Goal: Task Accomplishment & Management: Use online tool/utility

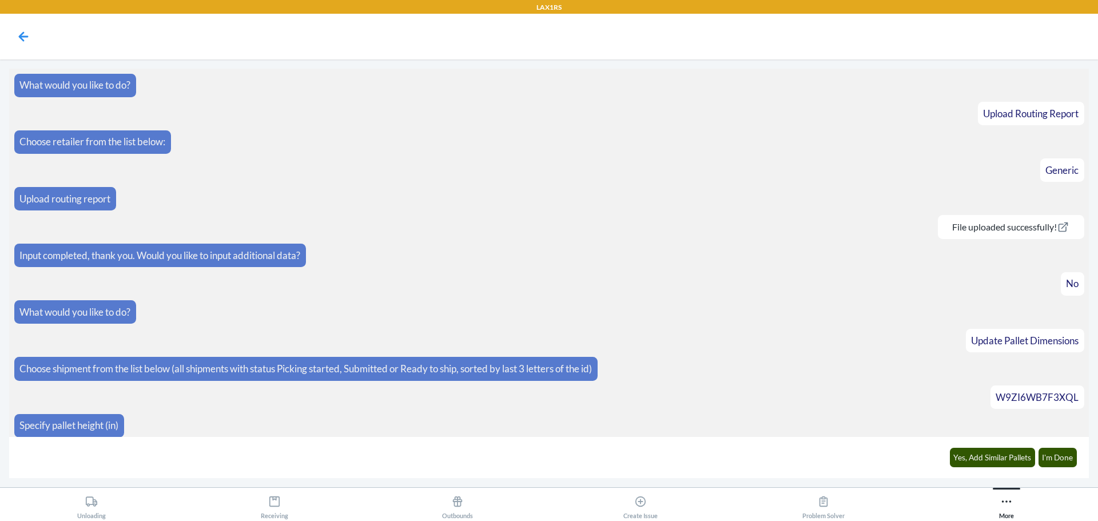
scroll to position [7012, 0]
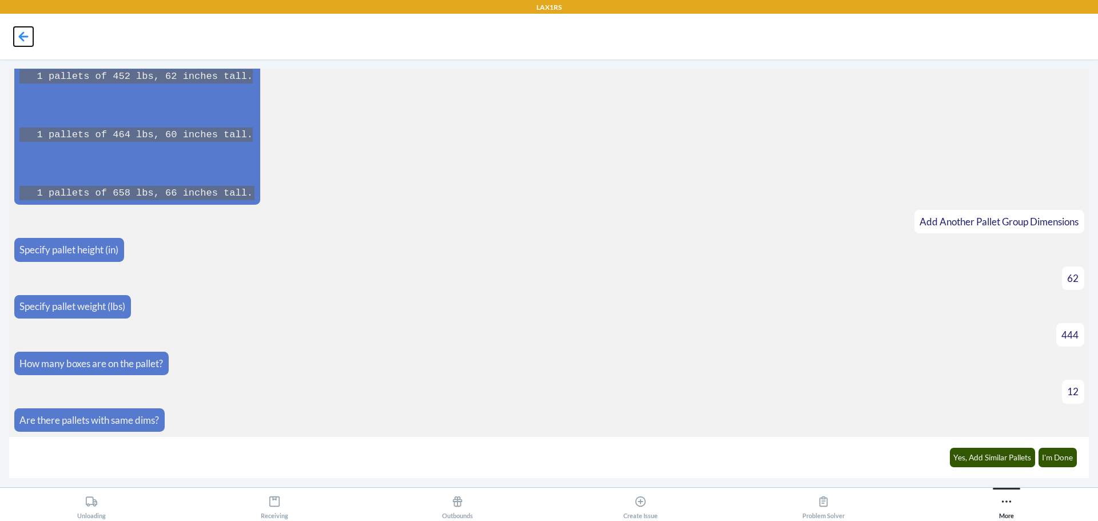
click at [22, 36] on icon at bounding box center [24, 36] width 10 height 10
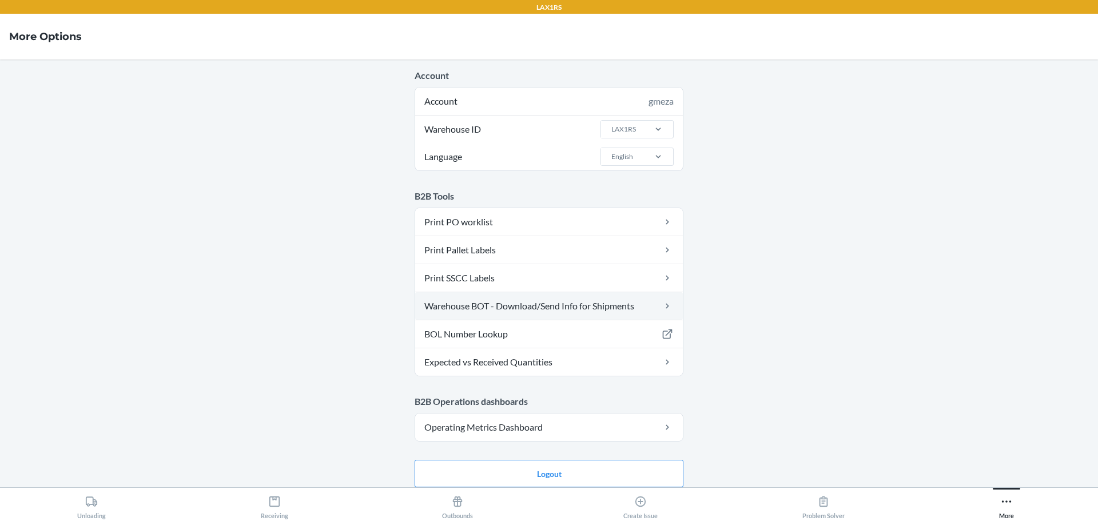
click at [519, 302] on link "Warehouse BOT - Download/Send Info for Shipments" at bounding box center [549, 305] width 268 height 27
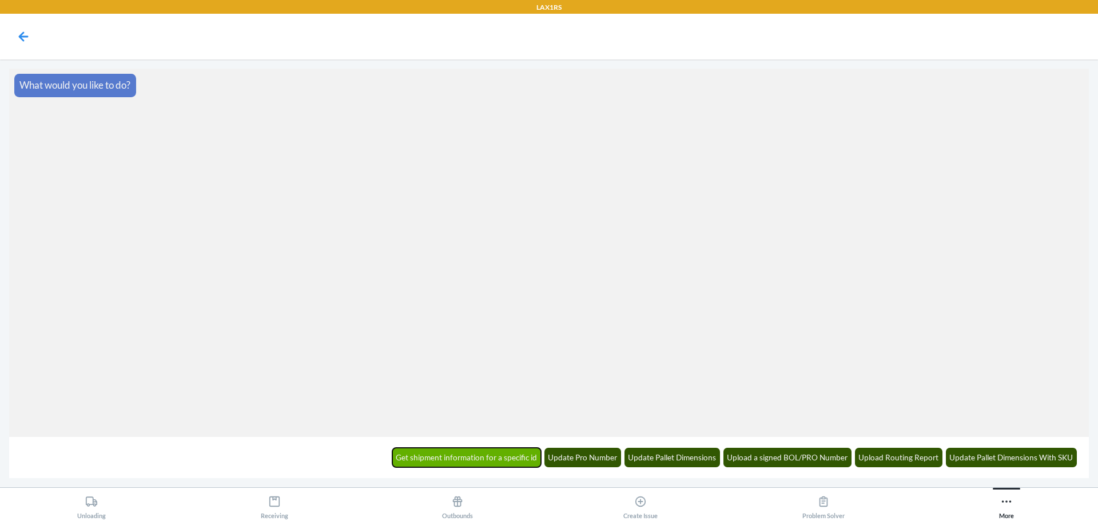
click at [501, 458] on button "Get shipment information for a specific id" at bounding box center [466, 457] width 149 height 19
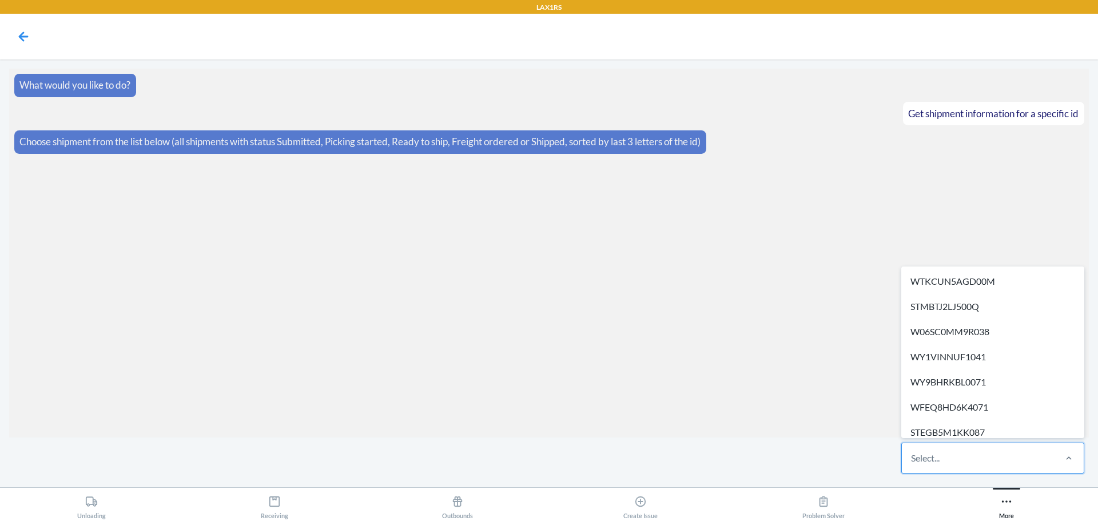
click at [932, 455] on div "Select..." at bounding box center [925, 458] width 29 height 14
click at [912, 455] on input "option WTKCUN5AGD00M focused, 1 of 652. 652 results available. Use Up and Down …" at bounding box center [911, 458] width 1 height 14
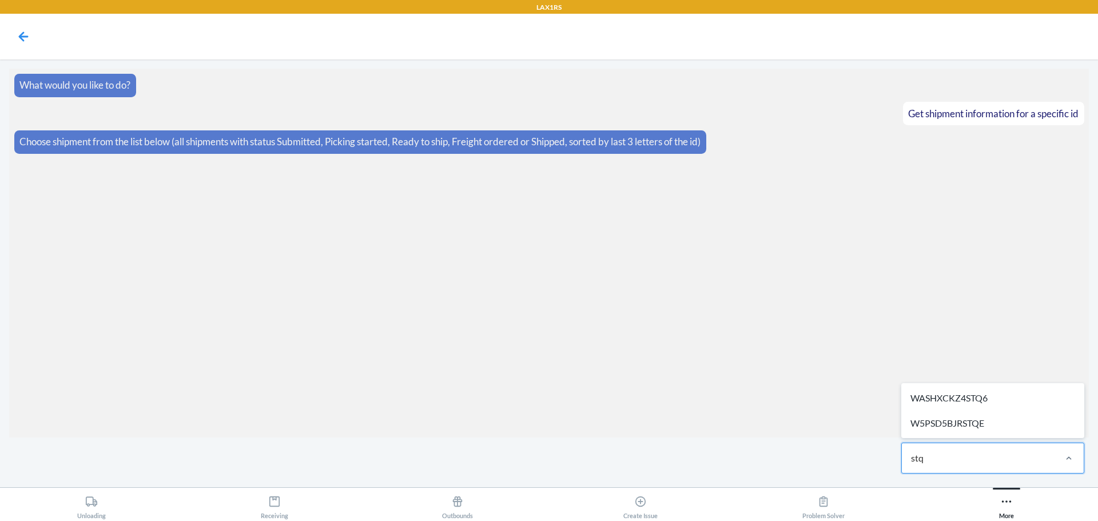
type input "stqe"
drag, startPoint x: 912, startPoint y: 421, endPoint x: 962, endPoint y: 415, distance: 50.1
click at [962, 415] on div "W5PSD5BJRSTQE" at bounding box center [992, 422] width 178 height 25
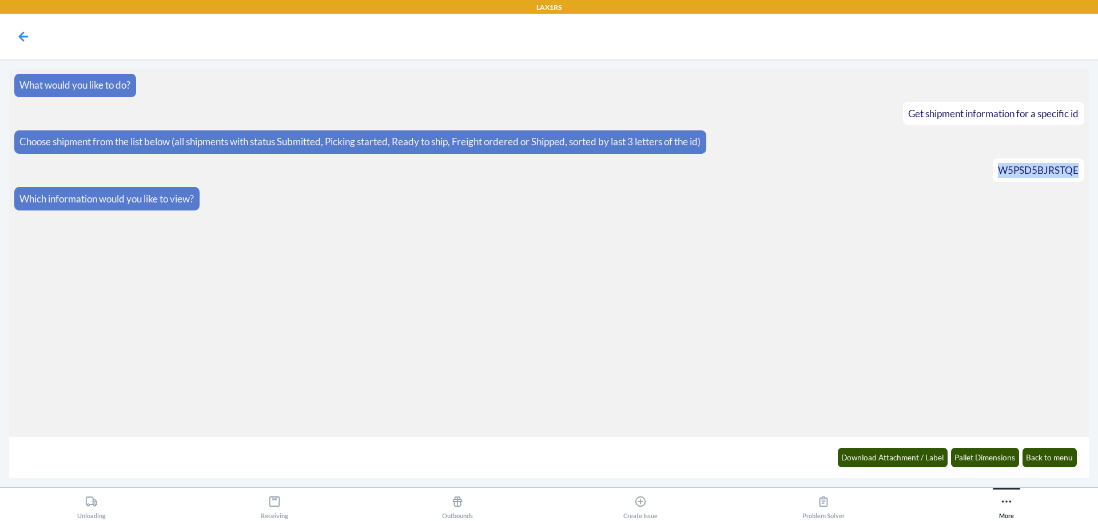
drag, startPoint x: 993, startPoint y: 169, endPoint x: 1072, endPoint y: 165, distance: 79.0
click at [1072, 165] on span "W5PSD5BJRSTQE" at bounding box center [1038, 170] width 81 height 12
copy span "W5PSD5BJRSTQE"
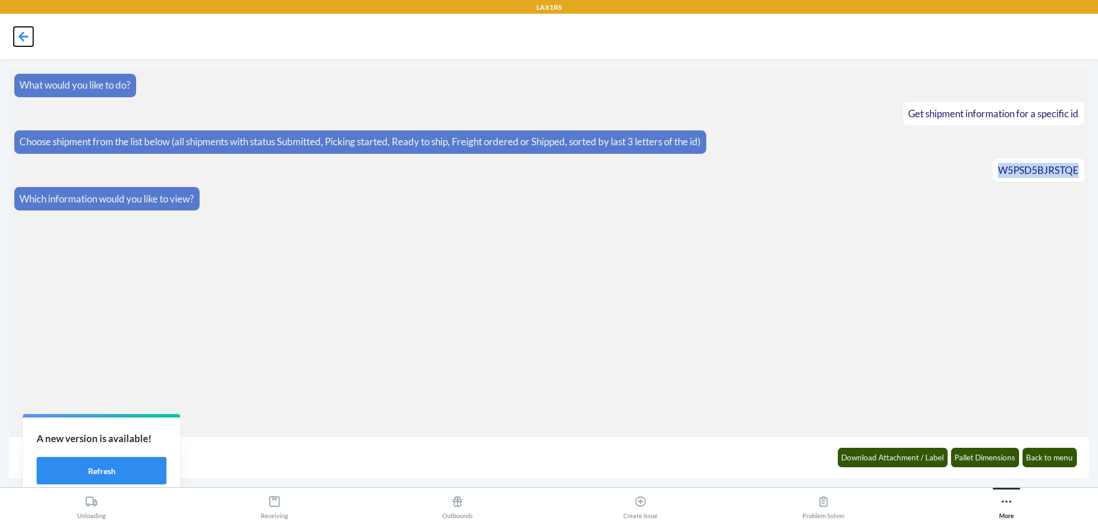
click at [25, 39] on icon at bounding box center [23, 36] width 19 height 19
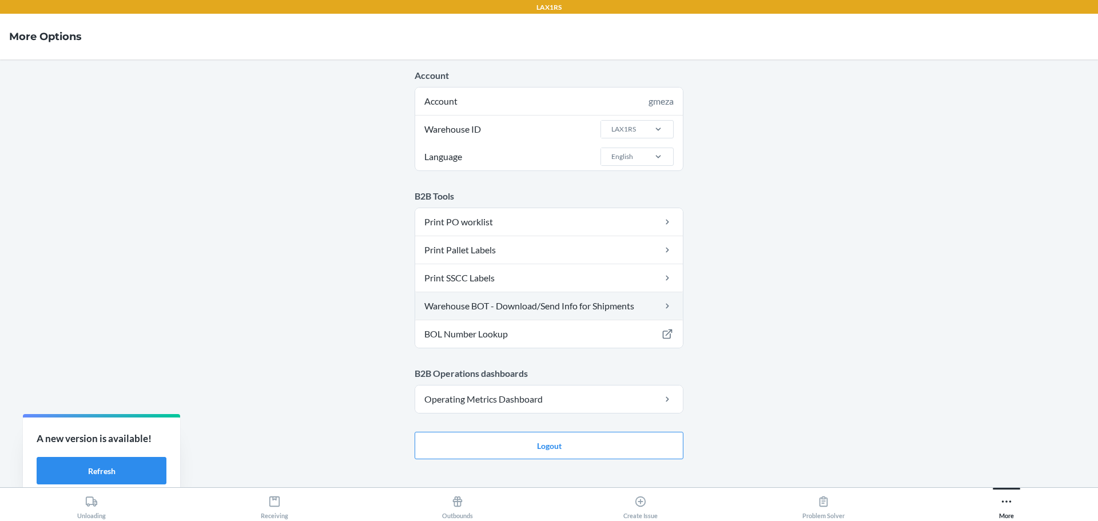
click at [472, 304] on link "Warehouse BOT - Download/Send Info for Shipments" at bounding box center [549, 305] width 268 height 27
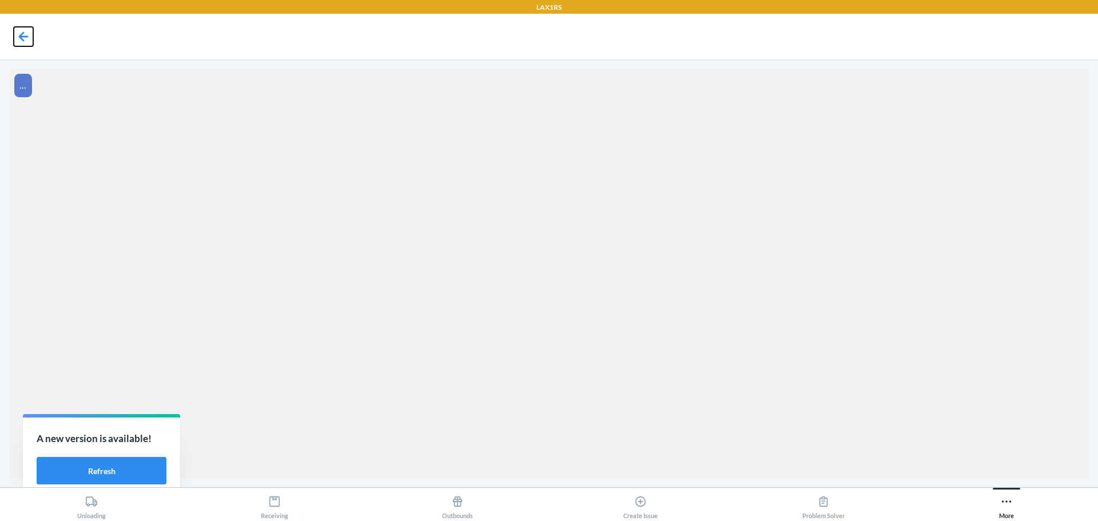
click at [22, 35] on icon at bounding box center [24, 36] width 10 height 10
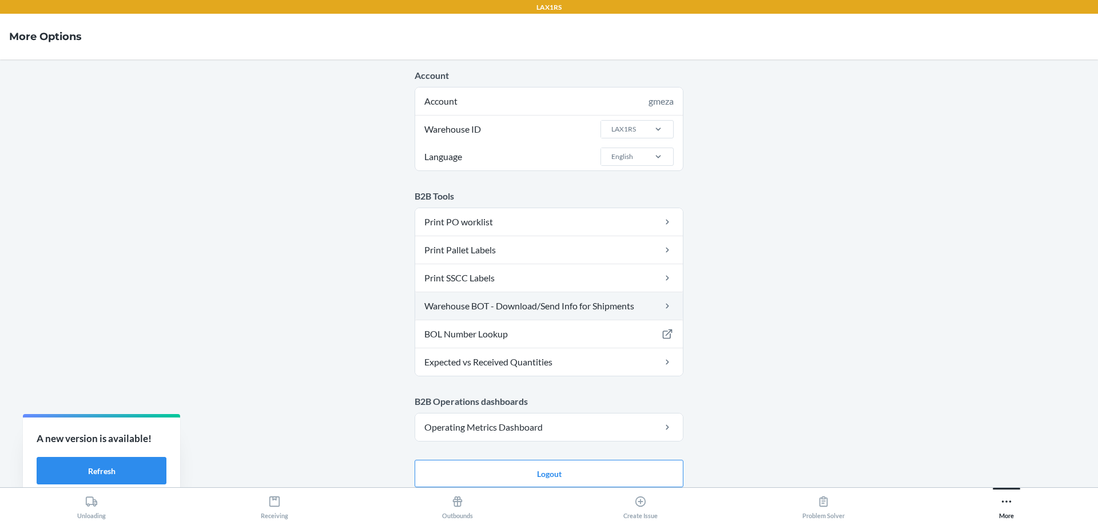
click at [484, 305] on link "Warehouse BOT - Download/Send Info for Shipments" at bounding box center [549, 305] width 268 height 27
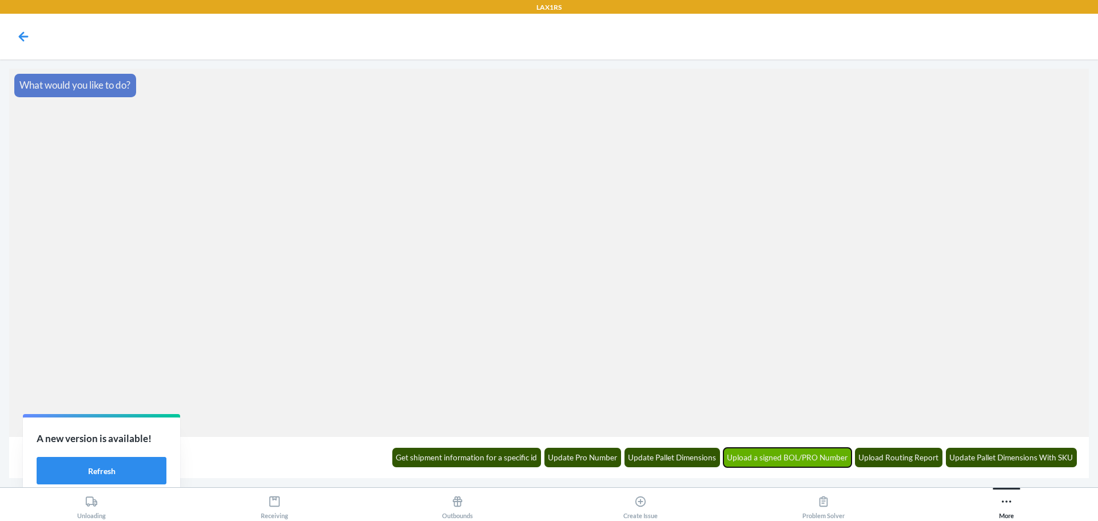
click at [787, 459] on button "Upload a signed BOL/PRO Number" at bounding box center [787, 457] width 129 height 19
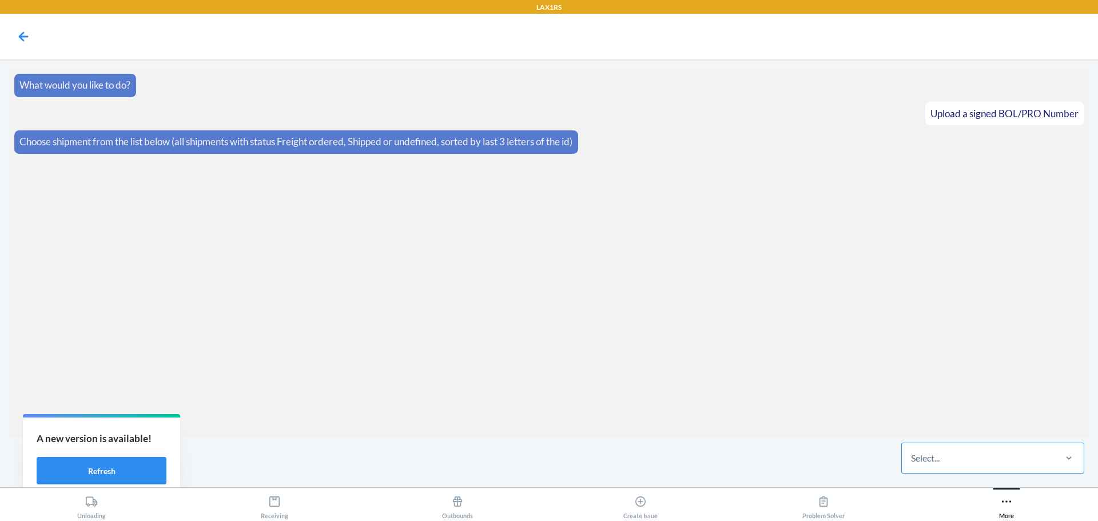
click at [935, 456] on div "Select..." at bounding box center [925, 458] width 29 height 14
click at [912, 456] on input "Select..." at bounding box center [911, 458] width 1 height 14
click at [948, 456] on div "Select..." at bounding box center [978, 458] width 152 height 30
click at [912, 456] on input "0 results available. Select is focused ,type to refine list, press Down to open…" at bounding box center [911, 458] width 1 height 14
type input "stqe"
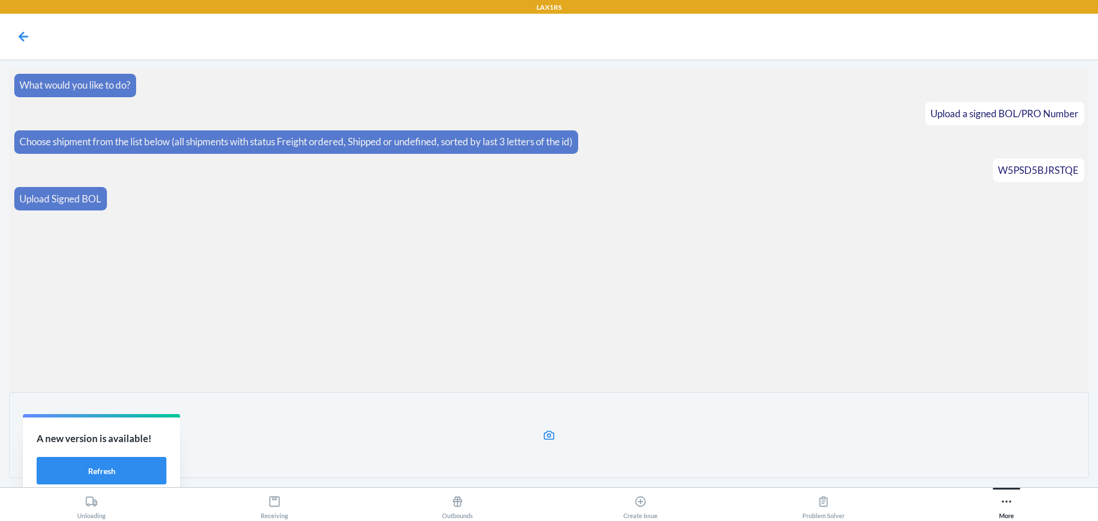
click at [549, 433] on icon at bounding box center [549, 434] width 11 height 9
click at [0, 0] on input "file" at bounding box center [0, 0] width 0 height 0
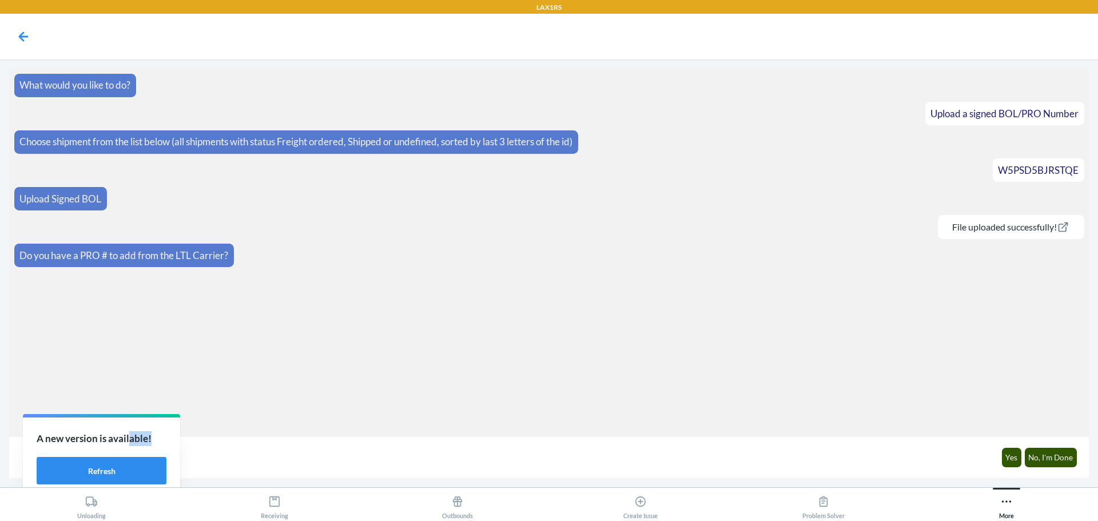
drag, startPoint x: 130, startPoint y: 434, endPoint x: 153, endPoint y: 418, distance: 27.9
click at [152, 418] on div "A new version is available! Refresh" at bounding box center [101, 457] width 157 height 81
click at [115, 469] on button "Refresh" at bounding box center [102, 470] width 130 height 27
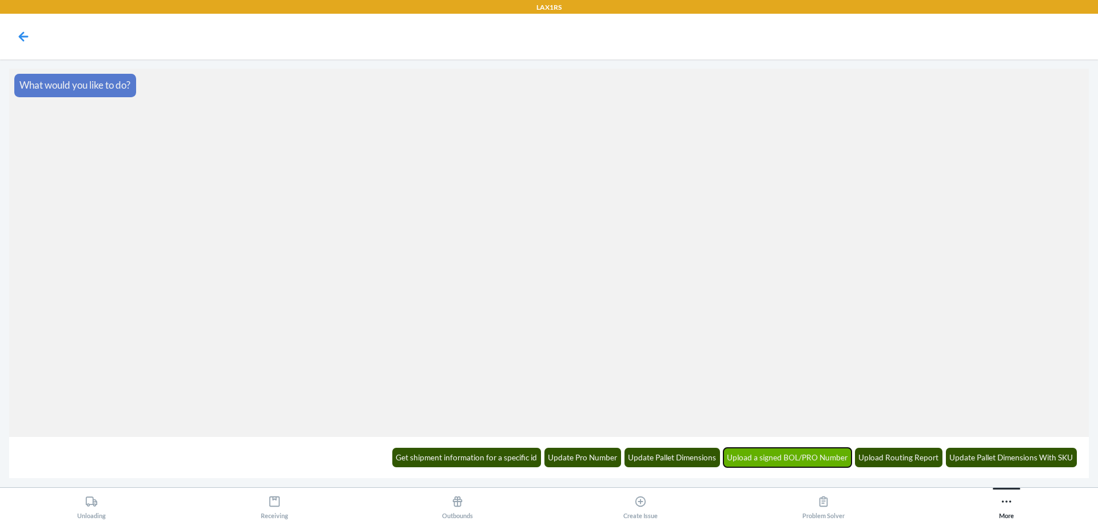
click at [780, 453] on button "Upload a signed BOL/PRO Number" at bounding box center [787, 457] width 129 height 19
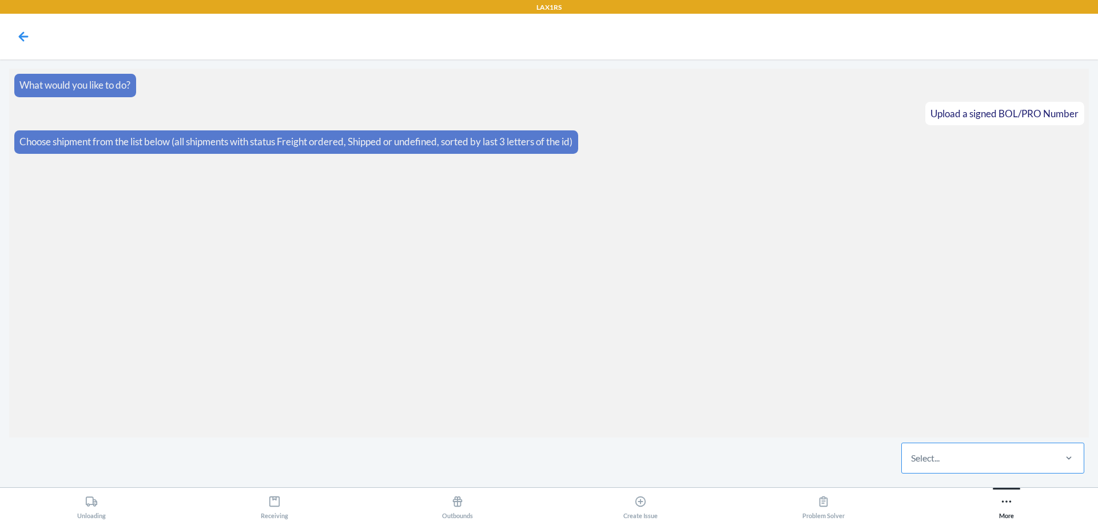
click at [994, 462] on div "Select..." at bounding box center [978, 458] width 152 height 30
click at [912, 462] on input "Select..." at bounding box center [911, 458] width 1 height 14
type input "stqe"
click at [551, 442] on label at bounding box center [548, 435] width 1079 height 86
click at [0, 0] on input "file" at bounding box center [0, 0] width 0 height 0
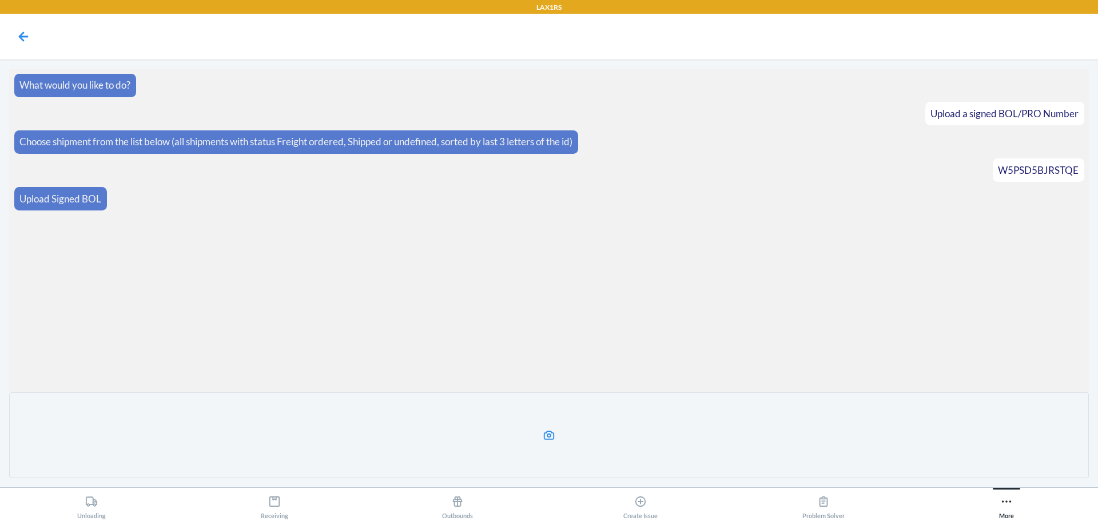
click at [545, 441] on label at bounding box center [548, 435] width 1079 height 86
click at [0, 0] on input "file" at bounding box center [0, 0] width 0 height 0
click at [544, 432] on icon at bounding box center [549, 435] width 13 height 13
click at [0, 0] on input "file" at bounding box center [0, 0] width 0 height 0
click at [548, 440] on icon at bounding box center [549, 434] width 11 height 9
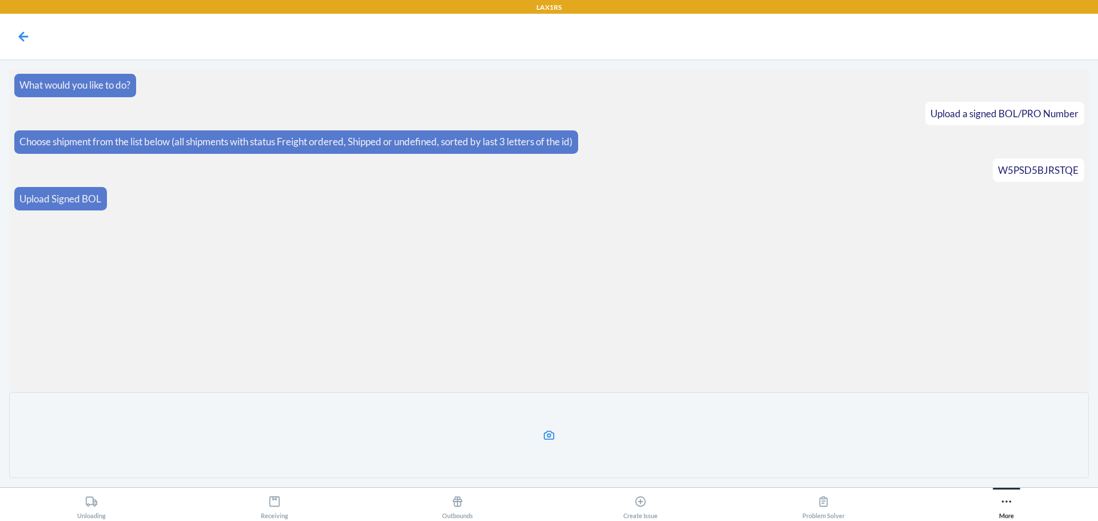
click at [0, 0] on input "file" at bounding box center [0, 0] width 0 height 0
click at [79, 200] on p "Upload Signed BOL" at bounding box center [60, 199] width 82 height 15
click at [547, 437] on icon at bounding box center [549, 435] width 13 height 13
click at [0, 0] on input "file" at bounding box center [0, 0] width 0 height 0
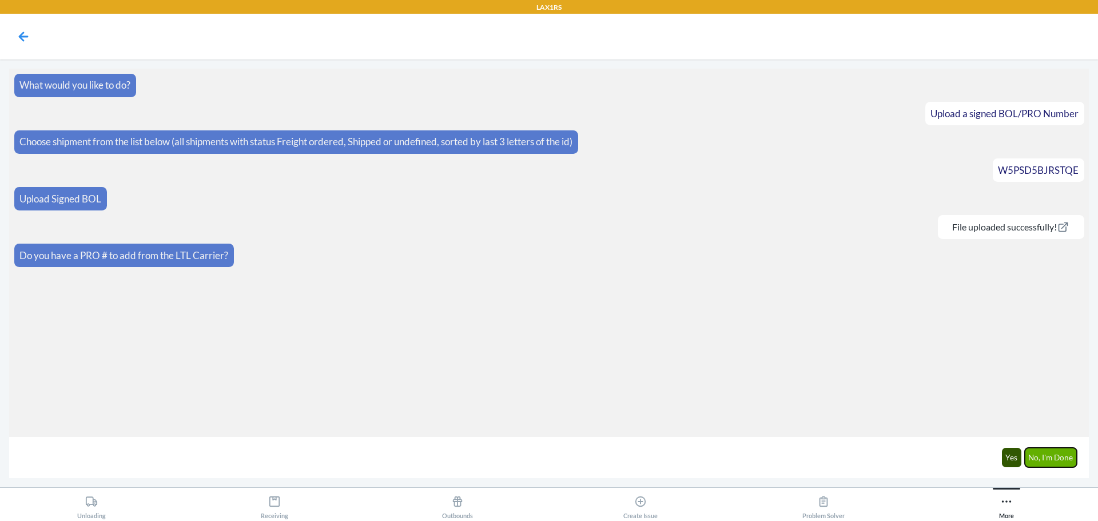
click at [1038, 457] on button "No, I'm Done" at bounding box center [1050, 457] width 53 height 19
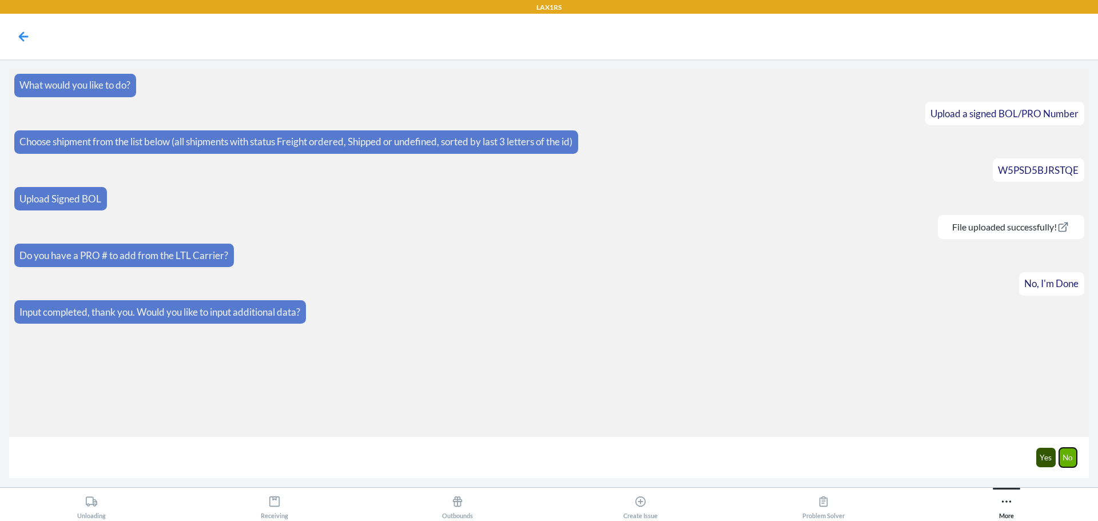
click at [1067, 456] on button "No" at bounding box center [1068, 457] width 18 height 19
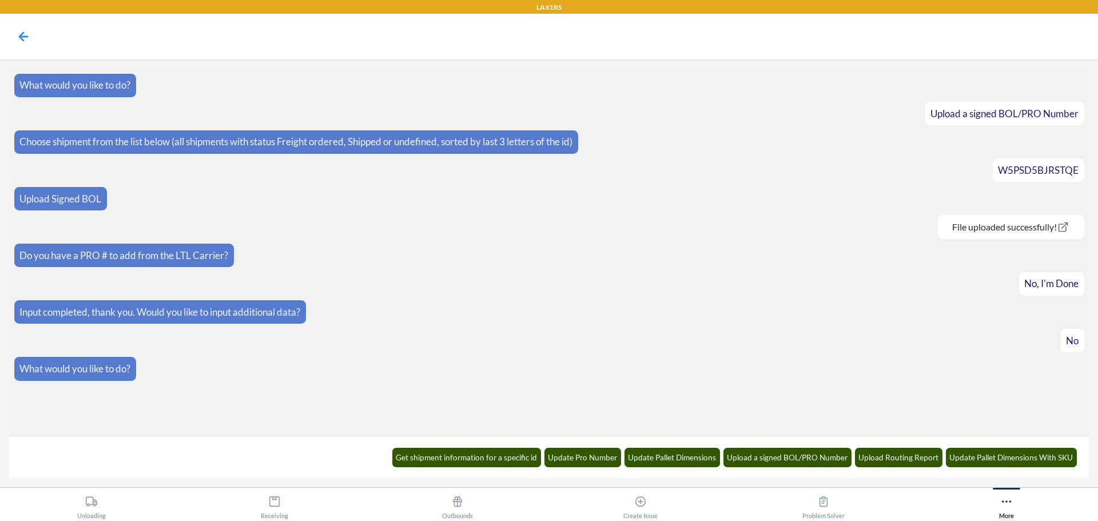
click at [673, 394] on section "What would you like to do? Upload a signed BOL/PRO Number Choose shipment from …" at bounding box center [548, 253] width 1079 height 368
